Goal: Transaction & Acquisition: Purchase product/service

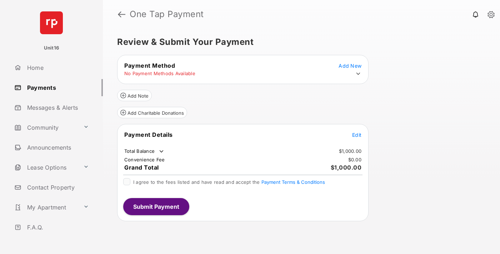
click at [357, 138] on span "Edit" at bounding box center [356, 135] width 9 height 6
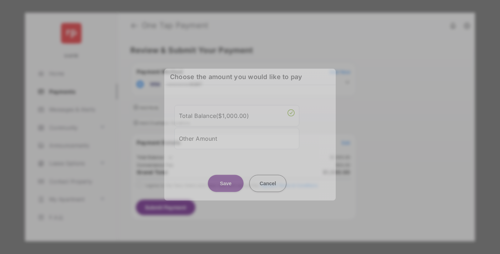
click at [237, 138] on div "Other Amount" at bounding box center [237, 138] width 116 height 12
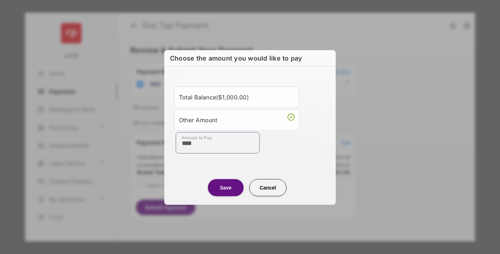
type input "****"
click at [226, 187] on button "Save" at bounding box center [226, 187] width 36 height 17
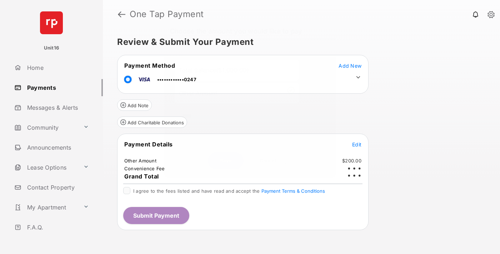
click at [358, 77] on icon at bounding box center [358, 77] width 6 height 6
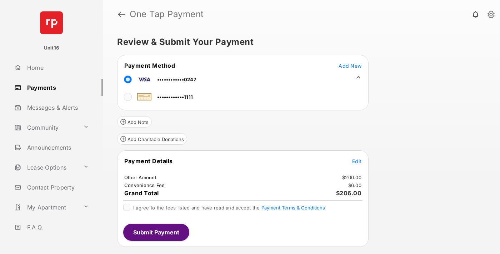
click at [357, 161] on span "Edit" at bounding box center [356, 161] width 9 height 6
click at [156, 232] on button "Submit Payment" at bounding box center [156, 232] width 66 height 17
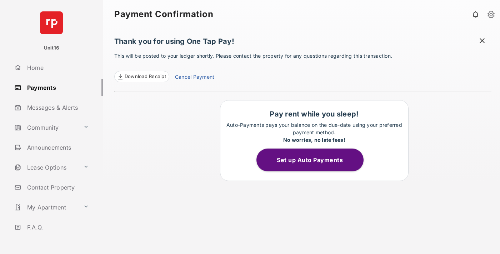
click at [194, 78] on link "Cancel Payment" at bounding box center [194, 77] width 39 height 9
